Goal: Find specific page/section: Find specific page/section

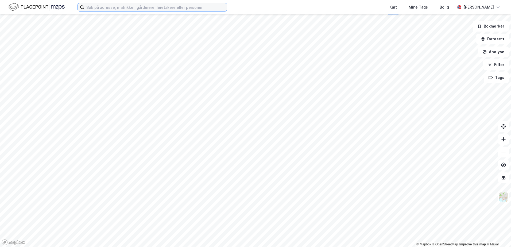
click at [100, 7] on input at bounding box center [155, 7] width 143 height 8
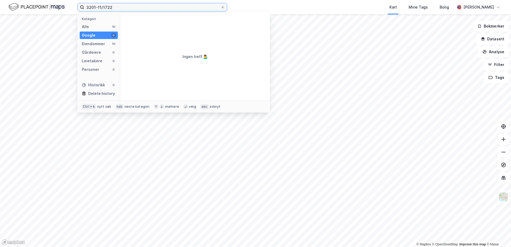
type input "3201-11/1722"
click at [99, 43] on div "Eiendommer" at bounding box center [93, 44] width 23 height 6
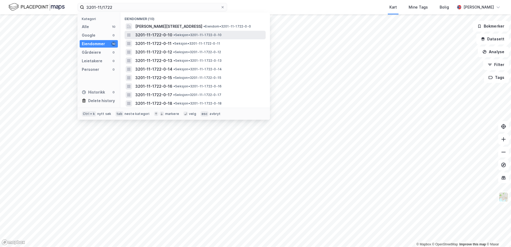
click at [149, 35] on span "3201-11-1722-0-10" at bounding box center [153, 35] width 37 height 6
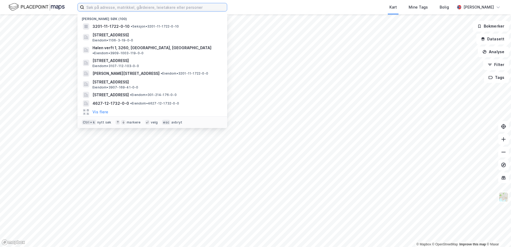
click at [102, 7] on input at bounding box center [155, 7] width 143 height 8
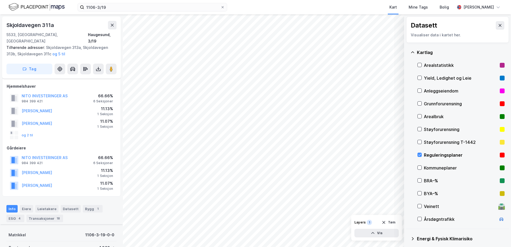
scroll to position [162, 0]
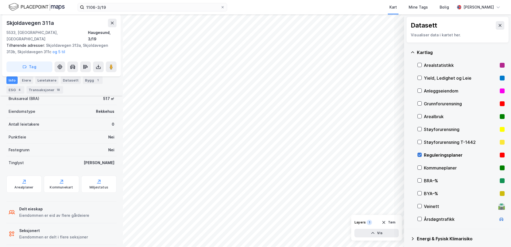
click at [419, 155] on icon at bounding box center [420, 155] width 4 height 4
click at [420, 153] on icon at bounding box center [420, 155] width 4 height 4
click at [419, 154] on icon at bounding box center [420, 155] width 4 height 4
